Goal: Task Accomplishment & Management: Manage account settings

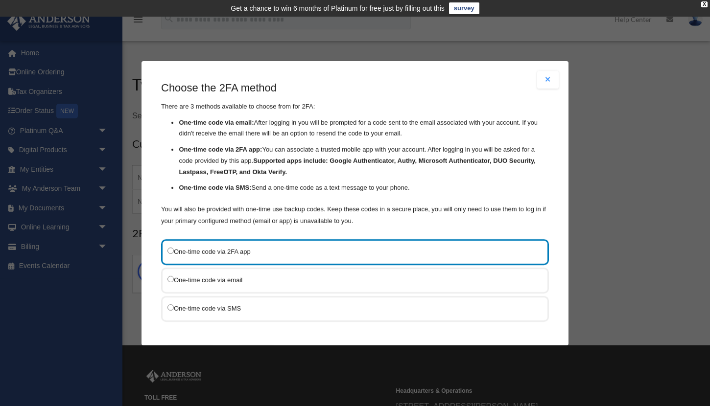
click at [218, 282] on label "One-time code via email" at bounding box center [349, 280] width 365 height 12
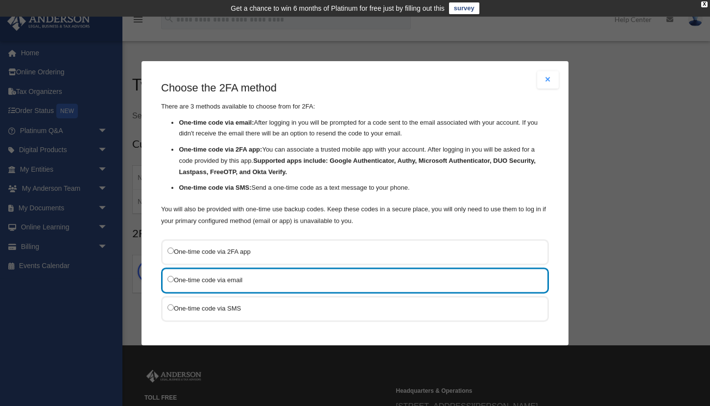
click at [210, 307] on label "One-time code via SMS" at bounding box center [349, 308] width 365 height 12
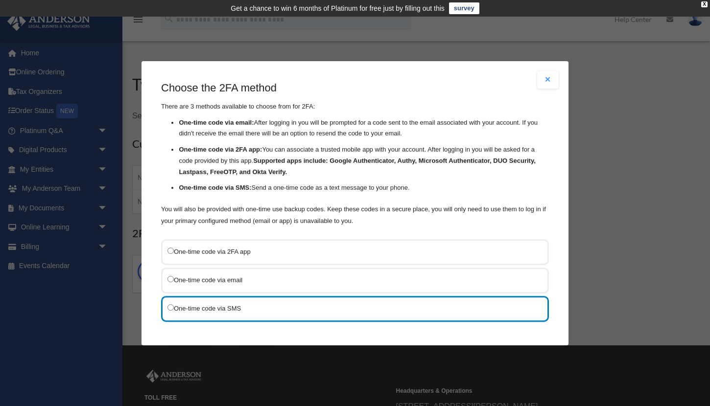
scroll to position [43, 0]
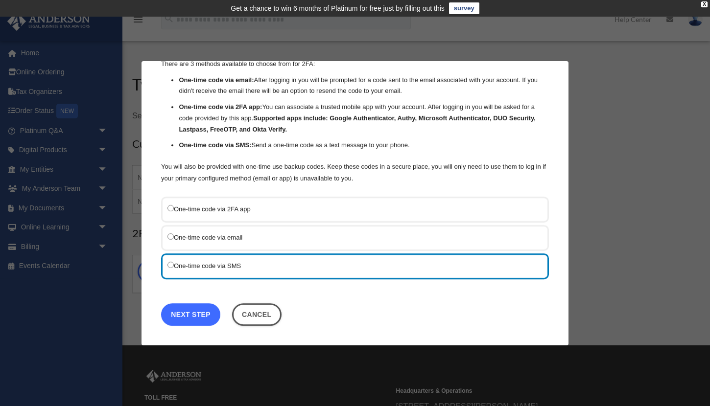
click at [190, 318] on link "Next Step" at bounding box center [190, 314] width 59 height 23
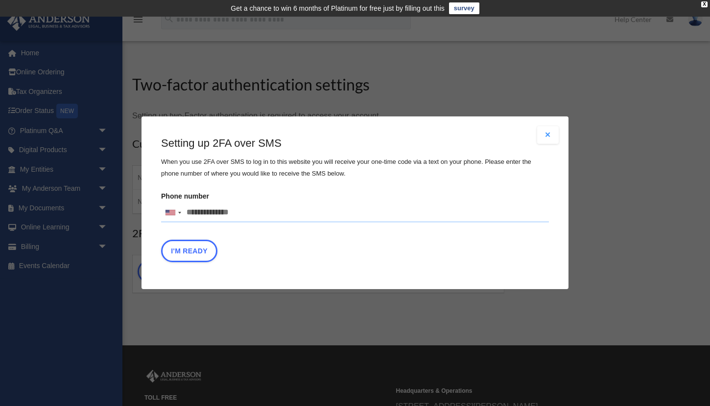
click at [212, 208] on input "Phone number United States +1 United Kingdom +44 Afghanistan (‫افغانستان‬‎) +93…" at bounding box center [355, 213] width 388 height 20
type input "**********"
click at [176, 255] on button "I'm Ready" at bounding box center [189, 251] width 56 height 23
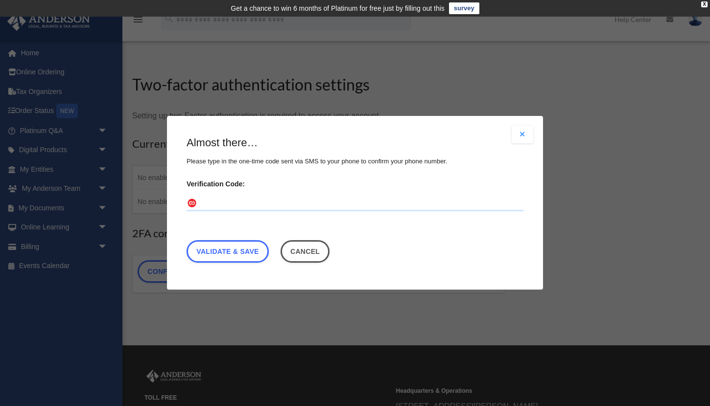
click at [245, 199] on input "Verification Code:" at bounding box center [354, 204] width 337 height 16
paste input "******"
type input "******"
click at [226, 259] on link "Validate & Save" at bounding box center [227, 252] width 82 height 23
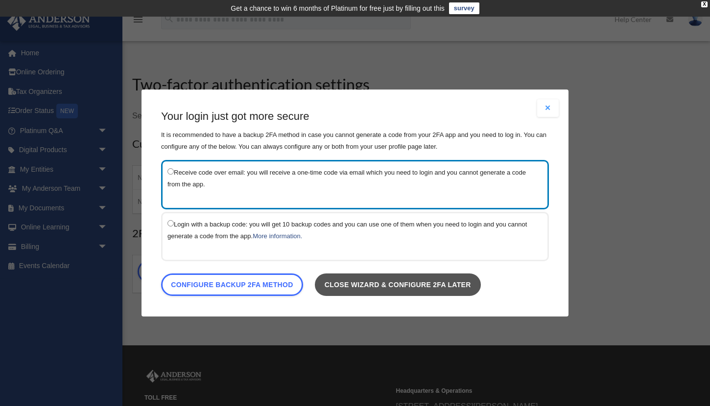
click at [338, 280] on link "Close wizard & configure 2FA later" at bounding box center [398, 285] width 166 height 23
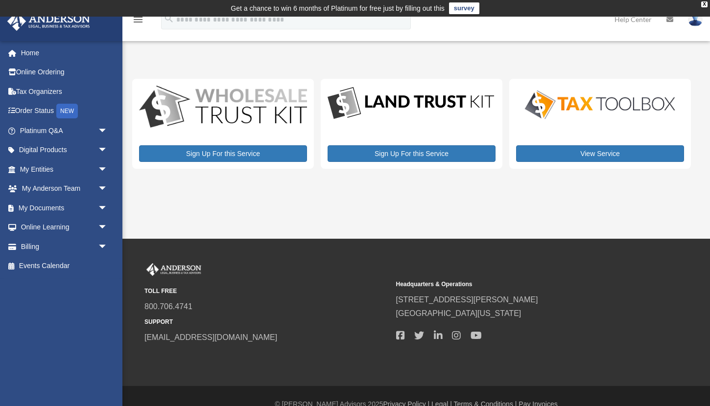
scroll to position [3, 0]
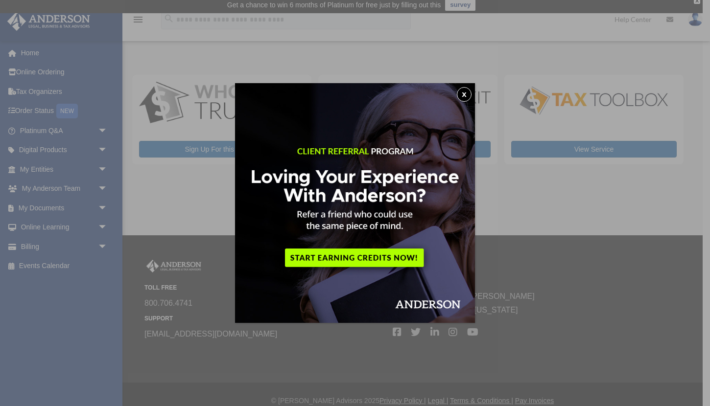
click at [462, 93] on button "x" at bounding box center [464, 94] width 15 height 15
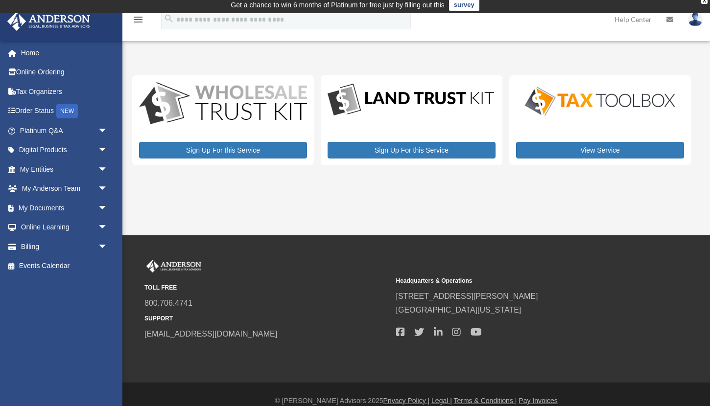
scroll to position [0, 0]
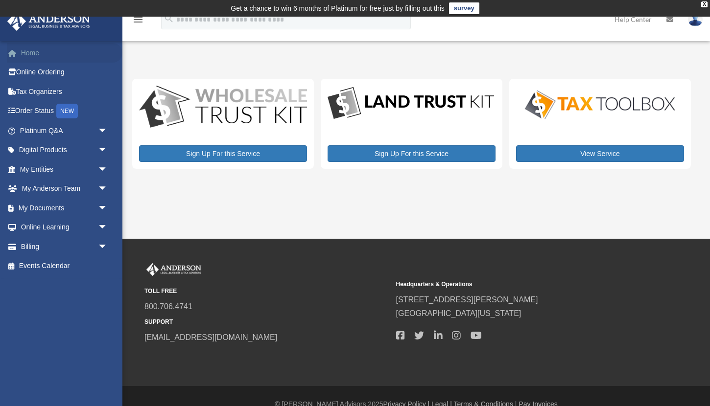
click at [31, 54] on link "Home" at bounding box center [64, 53] width 115 height 20
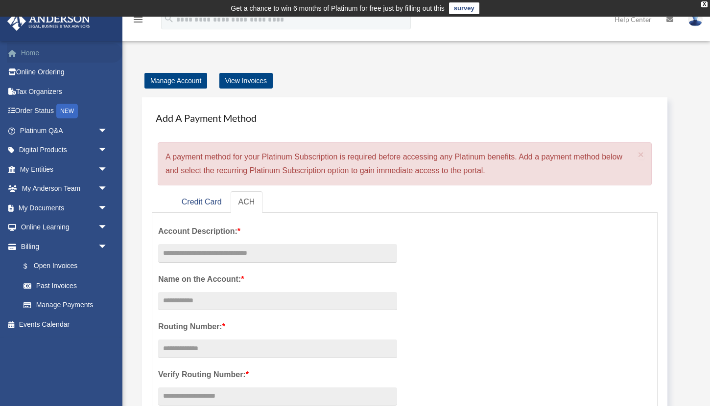
click at [36, 54] on link "Home" at bounding box center [64, 53] width 115 height 20
click at [192, 210] on link "Credit Card" at bounding box center [202, 202] width 56 height 22
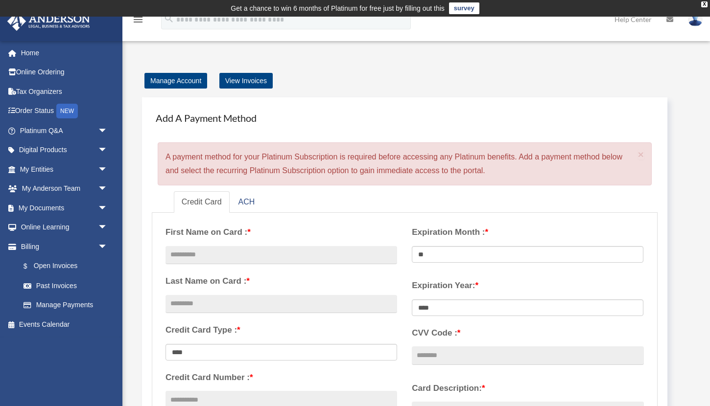
click at [692, 24] on img at bounding box center [695, 19] width 15 height 14
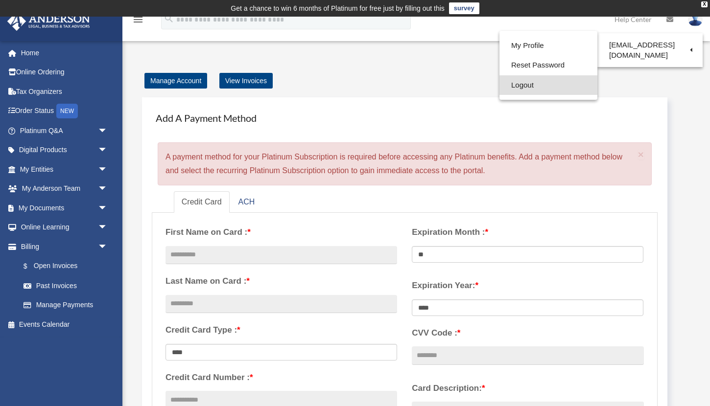
click at [525, 83] on link "Logout" at bounding box center [548, 85] width 98 height 20
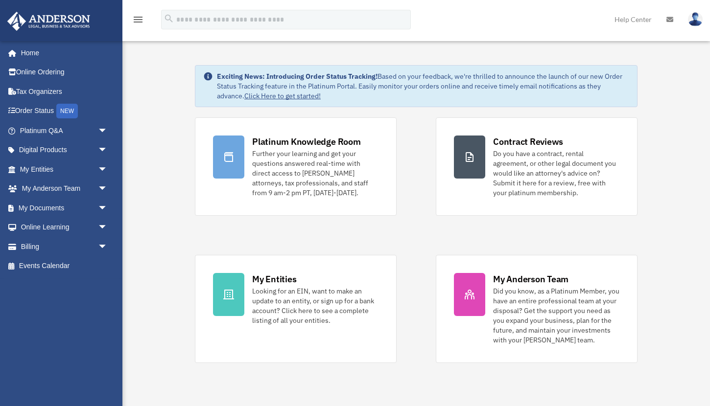
click at [422, 257] on div "Platinum Knowledge Room Further your learning and get your questions answered r…" at bounding box center [416, 240] width 442 height 246
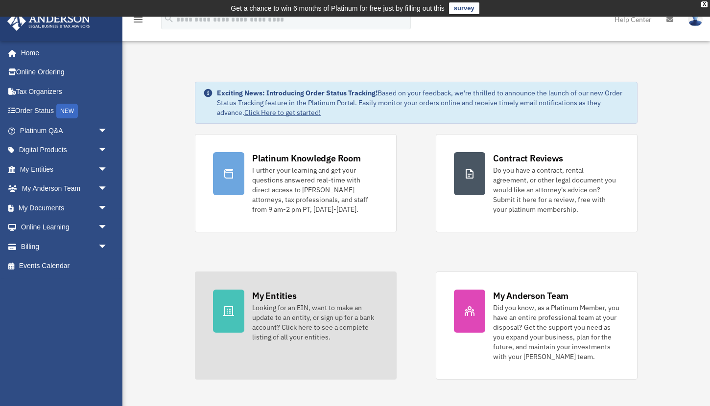
scroll to position [8, 0]
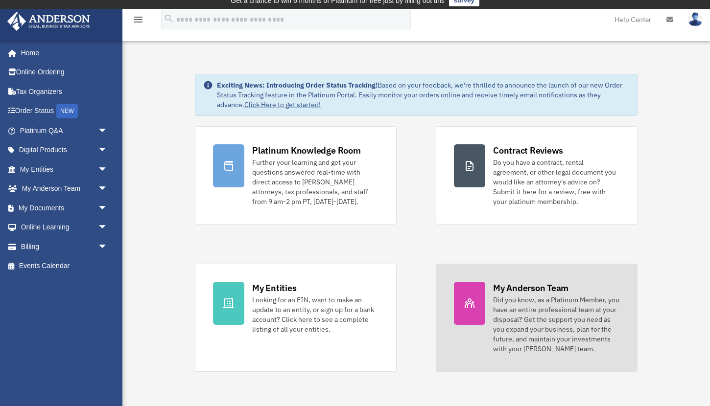
click at [490, 284] on link "My Anderson Team Did you know, as a Platinum Member, you have an entire profess…" at bounding box center [537, 318] width 202 height 108
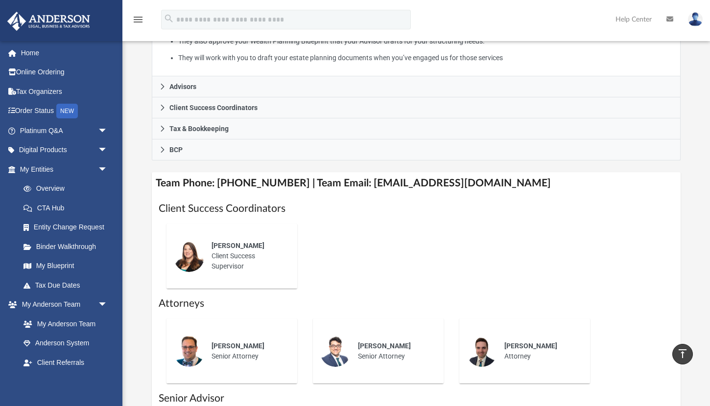
scroll to position [268, 0]
click at [357, 195] on h4 "Team Phone: [PHONE_NUMBER] | Team Email: [EMAIL_ADDRESS][DOMAIN_NAME]" at bounding box center [416, 184] width 528 height 22
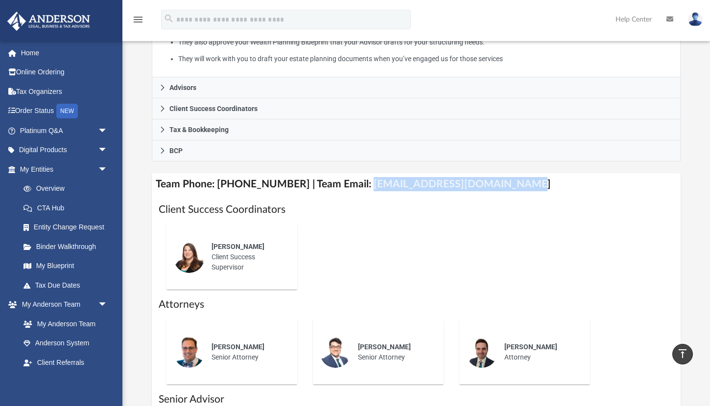
drag, startPoint x: 357, startPoint y: 200, endPoint x: 482, endPoint y: 199, distance: 125.3
click at [482, 195] on h4 "Team Phone: [PHONE_NUMBER] | Team Email: [EMAIL_ADDRESS][DOMAIN_NAME]" at bounding box center [416, 184] width 528 height 22
copy h4 "[EMAIL_ADDRESS][DOMAIN_NAME]"
click at [104, 170] on span "arrow_drop_down" at bounding box center [108, 170] width 20 height 20
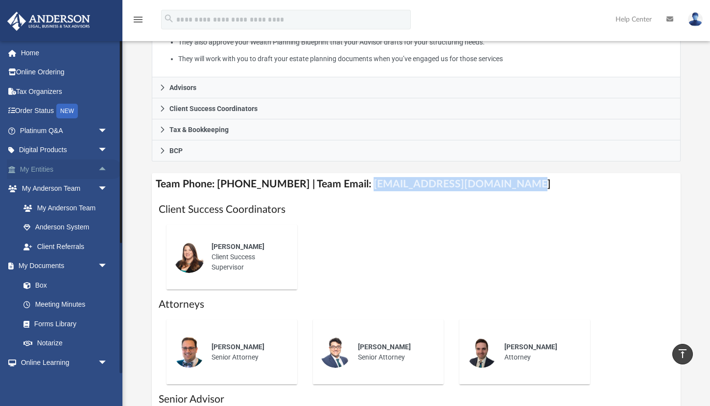
click at [104, 170] on span "arrow_drop_up" at bounding box center [108, 170] width 20 height 20
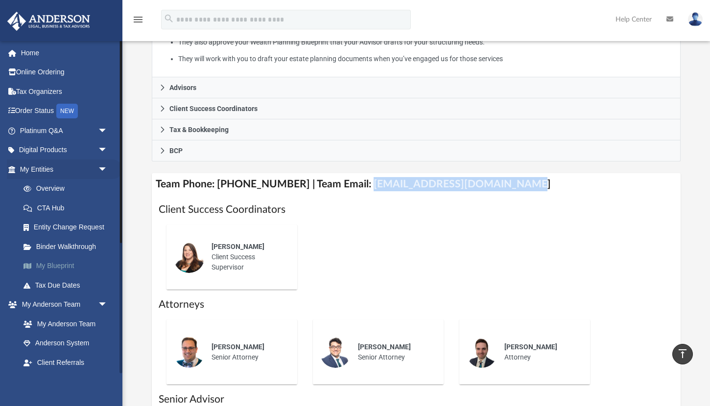
click at [74, 271] on link "My Blueprint" at bounding box center [68, 266] width 109 height 20
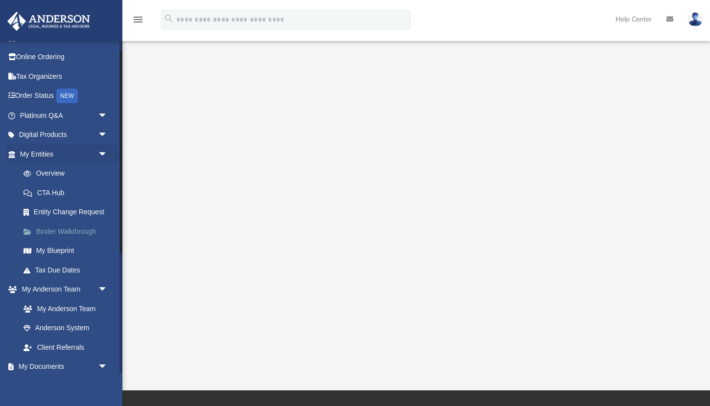
scroll to position [17, 0]
